Goal: Find specific page/section: Find specific page/section

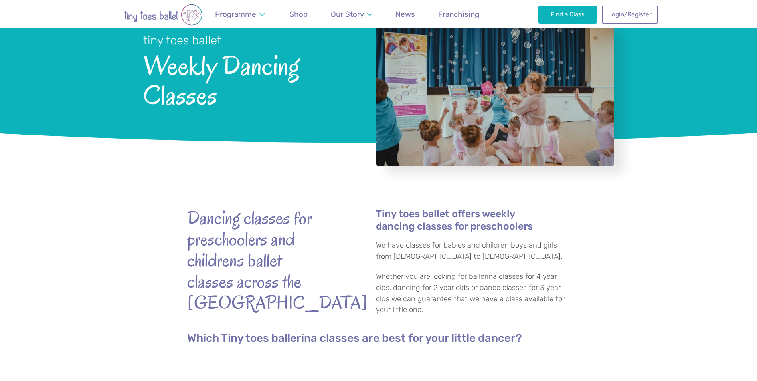
scroll to position [40, 0]
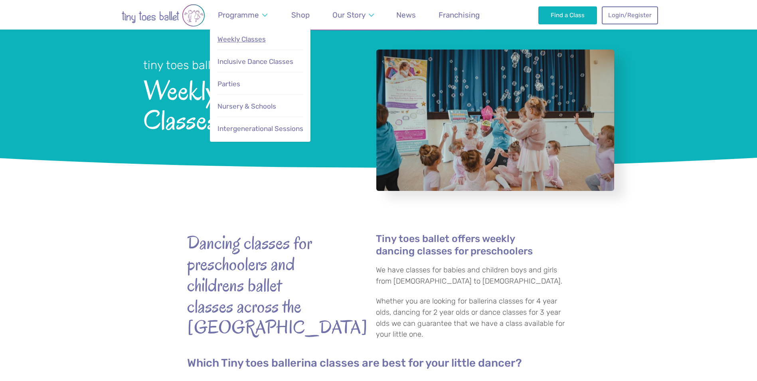
click at [247, 41] on span "Weekly Classes" at bounding box center [241, 39] width 48 height 8
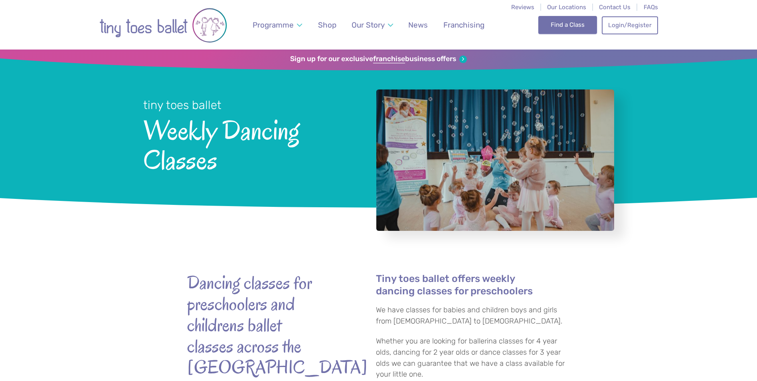
click at [561, 21] on link "Find a Class" at bounding box center [567, 25] width 59 height 18
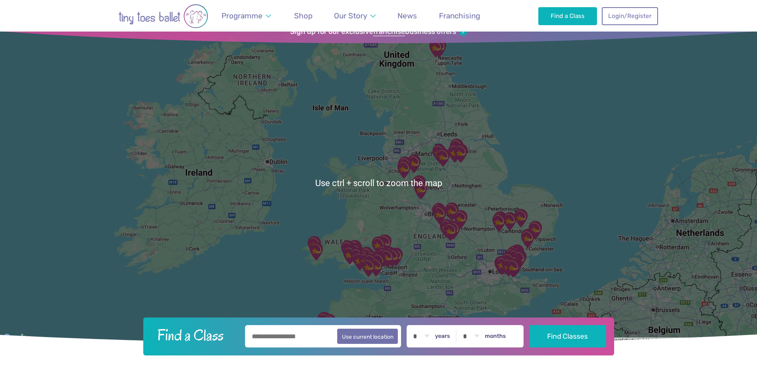
scroll to position [40, 0]
